Goal: Navigation & Orientation: Find specific page/section

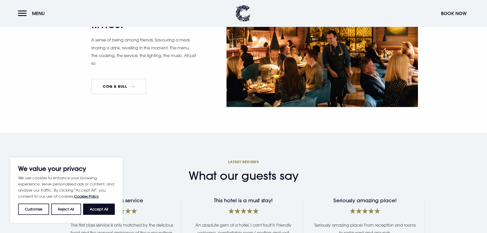
scroll to position [792, 0]
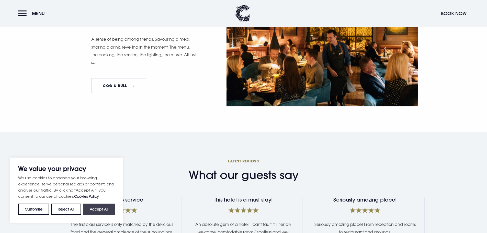
click at [101, 207] on button "Accept All" at bounding box center [99, 208] width 32 height 11
checkbox input "true"
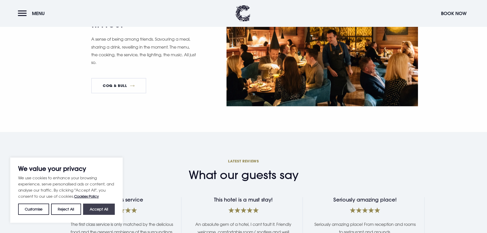
checkbox input "true"
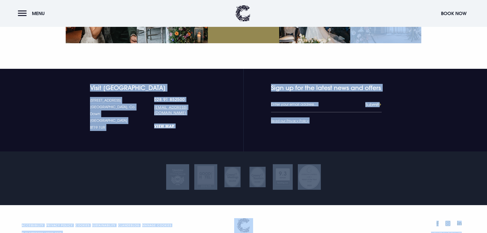
scroll to position [1741, 0]
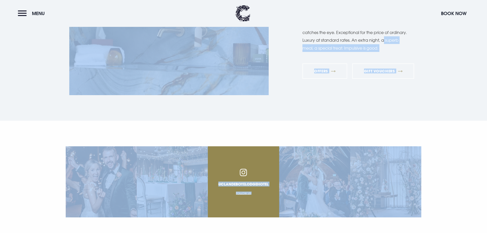
drag, startPoint x: 490, startPoint y: 155, endPoint x: 490, endPoint y: 12, distance: 143.6
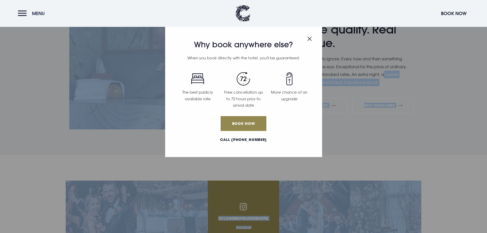
click at [20, 13] on button "Menu" at bounding box center [32, 13] width 29 height 11
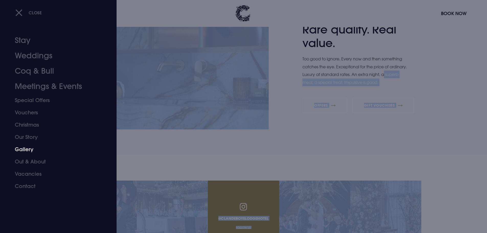
click at [27, 150] on link "Gallery" at bounding box center [55, 149] width 81 height 12
